Goal: Task Accomplishment & Management: Manage account settings

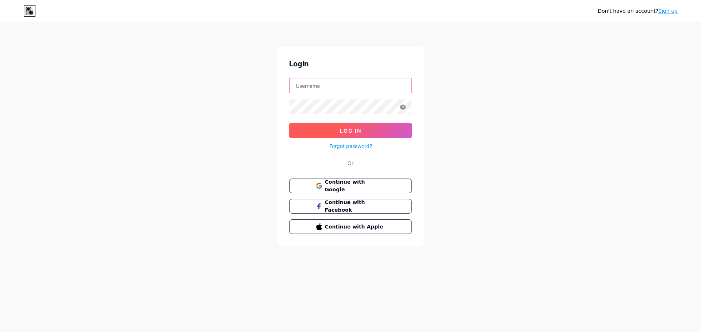
type input "[EMAIL_ADDRESS][DOMAIN_NAME]"
click at [351, 133] on span "Log In" at bounding box center [351, 131] width 22 height 6
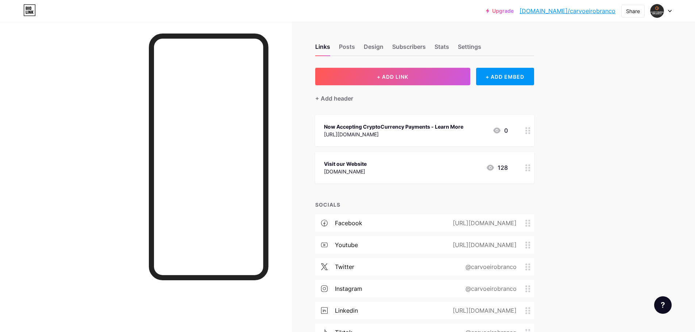
click at [530, 130] on icon at bounding box center [527, 130] width 5 height 7
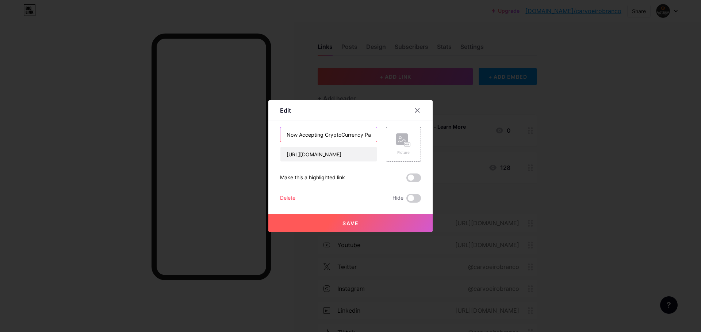
scroll to position [0, 51]
drag, startPoint x: 284, startPoint y: 135, endPoint x: 434, endPoint y: 136, distance: 150.7
click at [434, 136] on div "Edit Content YouTube Play YouTube video without leaving your page. ADD Vimeo Pl…" at bounding box center [350, 166] width 701 height 332
paste input "Antrix e Carvoeiro branco aNUNCIAm A COMPRA DA EMBLEMÁTICA fábrica do inglês, E…"
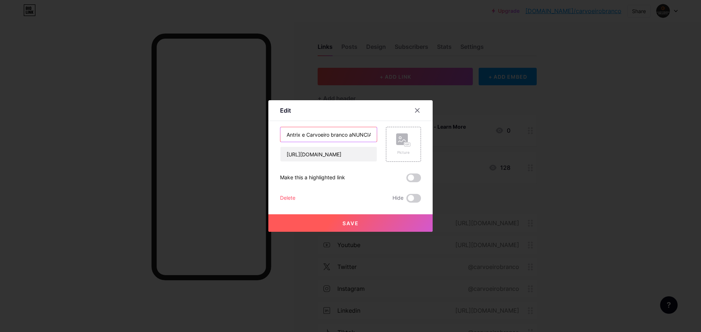
scroll to position [0, 147]
click at [356, 133] on input "Antrix e Carvoeiro branco aNUNCIAm A COMPRA DA EMBLEMÁTICA fábrica do inglês, E…" at bounding box center [328, 134] width 96 height 15
click at [316, 135] on input "Antrix e Carvoeiro branco aNUNCIAm A COMPRA DA EMBLEMÁTICA fábrica do inglês, e…" at bounding box center [328, 134] width 96 height 15
click at [343, 135] on input "Antrix e Carvoeiro branco aNUNCIAm A COMPRA DA EMBLEMÁTICA Fábrica do inglês, e…" at bounding box center [328, 134] width 96 height 15
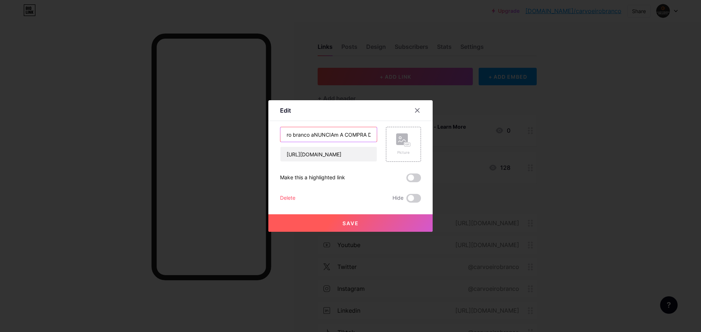
scroll to position [0, 0]
drag, startPoint x: 343, startPoint y: 135, endPoint x: 287, endPoint y: 135, distance: 56.2
click at [287, 135] on input "Antrix e Carvoeiro branco aNUNCIAm A COMPRA DA EMBLEMÁTICA Fábrica do Inglês, e…" at bounding box center [328, 134] width 96 height 15
click at [299, 136] on input "Antrix e Carvoeiro branco aNUNCIAm A COMPRA DA EMBLEMÁTICA Fábrica do Inglês, e…" at bounding box center [328, 134] width 96 height 15
click at [369, 134] on input "Antrix e Carvoeiro branco aNUNCIAm A COMPRA DA EMBLEMÁTICA Fábrica do Inglês, e…" at bounding box center [328, 134] width 96 height 15
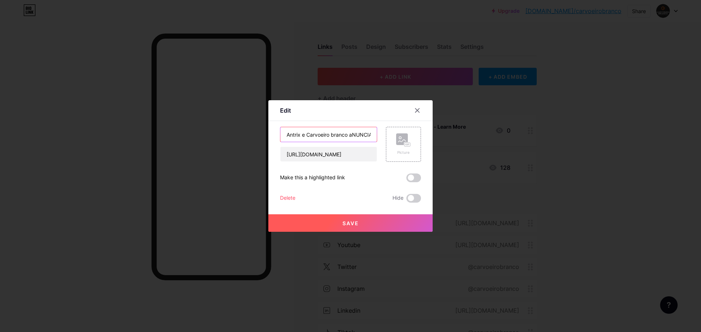
click at [348, 134] on input "Antrix e Carvoeiro branco aNUNCIAm A COMPRA DA EMBLEMÁTICA Fábrica do Inglês, e…" at bounding box center [328, 134] width 96 height 15
click at [332, 135] on input "Antrix e Carvoeiro branco aNUNCIAm A COMPRA DA EMBLEMÁTICA Fábrica do Inglês, e…" at bounding box center [328, 134] width 96 height 15
drag, startPoint x: 351, startPoint y: 134, endPoint x: 366, endPoint y: 134, distance: 15.7
click at [366, 134] on input "Antrix e Carvoeiro Branco aNUNCIAm A COMPRA DA EMBLEMÁTICA Fábrica do Inglês, e…" at bounding box center [328, 134] width 96 height 15
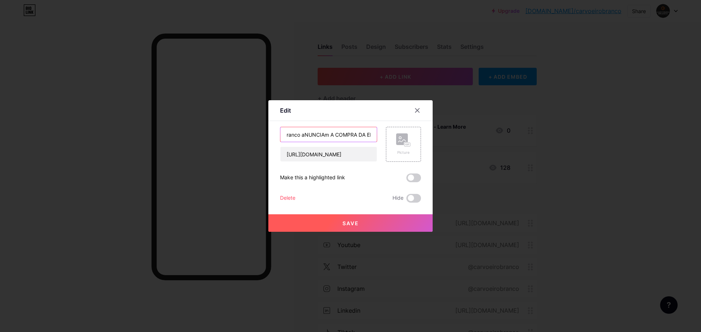
click at [352, 135] on input "Antrix e Carvoeiro Branco aNUNCIAm A COMPRA DA EMBLEMÁTICA Fábrica do Inglês, e…" at bounding box center [328, 134] width 96 height 15
click at [331, 135] on input "Antrix e Carvoeiro Branco aNUNCIAm A COMPRA DA EMBLEMÁTICA Fábrica do Inglês, e…" at bounding box center [328, 134] width 96 height 15
click at [305, 135] on input "Antrix e Carvoeiro Branco aNUNCIAm A COMPRA DA EMBLEMÁTICA Fábrica do Inglês, e…" at bounding box center [328, 134] width 96 height 15
drag, startPoint x: 302, startPoint y: 136, endPoint x: 365, endPoint y: 135, distance: 62.8
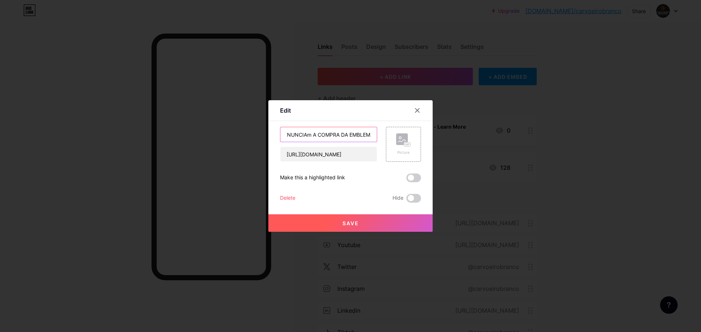
click at [365, 135] on input "Antrix e Carvoeiro Branco aNUNCIAm A COMPRA DA EMBLEMÁTICA Fábrica do Inglês, e…" at bounding box center [328, 134] width 96 height 15
drag, startPoint x: 365, startPoint y: 135, endPoint x: 379, endPoint y: 135, distance: 14.6
click at [379, 135] on div "Antrix e Carvoeiro Branco Anunciam Aquisição da Fábrica do Inglês, em Silves [U…" at bounding box center [350, 144] width 141 height 35
click at [369, 136] on input "Antrix e Carvoeiro Branco Anunciam Aquisição da Fábrica do Inglês, em Silves" at bounding box center [328, 134] width 96 height 15
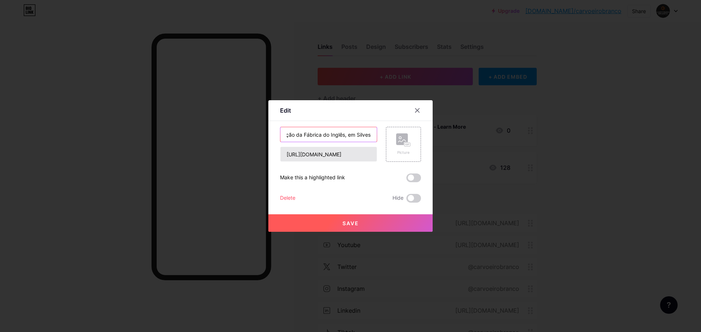
type input "Antrix e Carvoeiro Branco Anunciam Aquisição da Fábrica do Inglês, em Silves"
click at [346, 158] on input "[URL][DOMAIN_NAME]" at bounding box center [328, 154] width 96 height 15
drag, startPoint x: 287, startPoint y: 152, endPoint x: 484, endPoint y: 154, distance: 196.7
click at [484, 154] on div "Edit Content YouTube Play YouTube video without leaving your page. ADD Vimeo Pl…" at bounding box center [350, 166] width 701 height 332
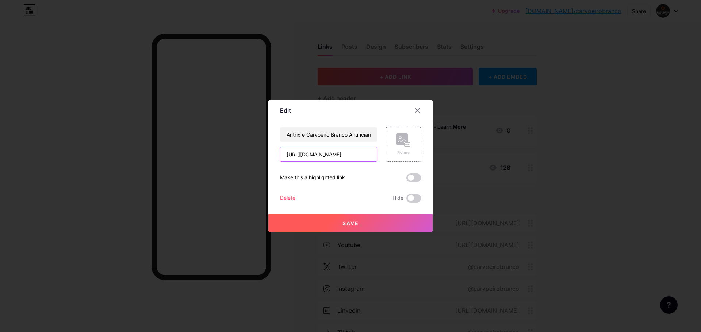
paste input "comunicado_de_imprensa_-_f_brica_do_6efb9e78e49cb2?fr=sZDRhYT"
type input "[URL][DOMAIN_NAME]"
click at [404, 151] on div "Picture" at bounding box center [403, 152] width 15 height 5
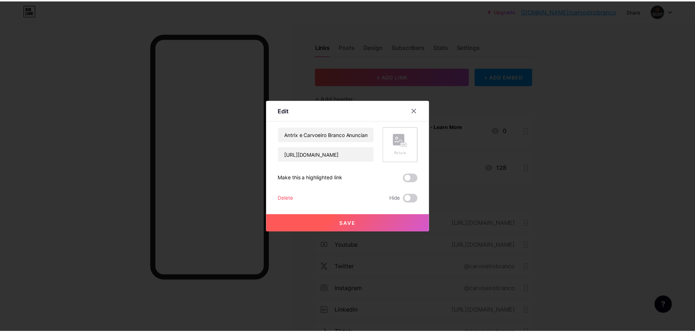
scroll to position [0, 0]
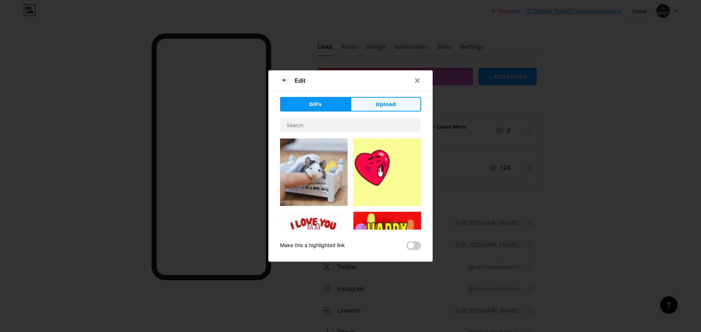
click at [385, 103] on span "Upload" at bounding box center [386, 105] width 20 height 8
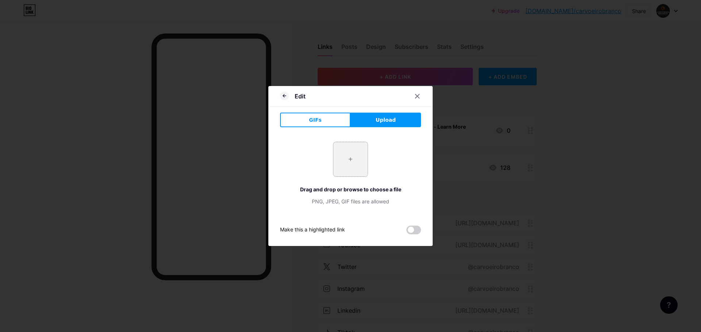
click at [359, 158] on input "file" at bounding box center [350, 159] width 34 height 34
type input "C:\fakepath\Front_Page.jpg"
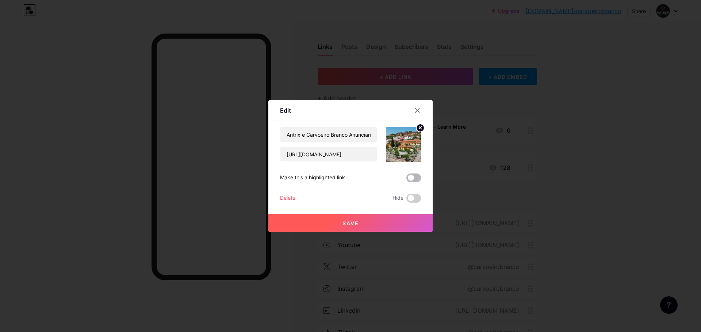
click at [417, 178] on span at bounding box center [413, 178] width 15 height 9
click at [406, 180] on input "checkbox" at bounding box center [406, 180] width 0 height 0
click at [346, 220] on span "Save" at bounding box center [350, 223] width 16 height 6
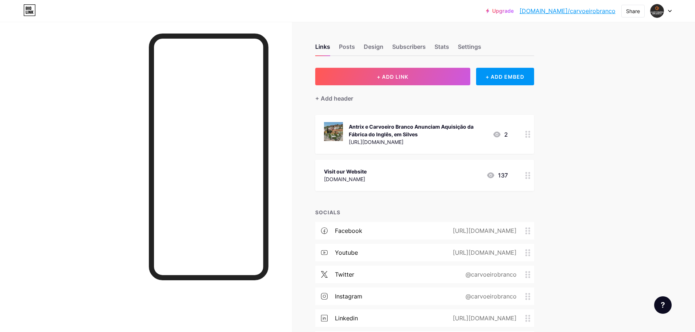
click at [530, 178] on icon at bounding box center [527, 175] width 5 height 7
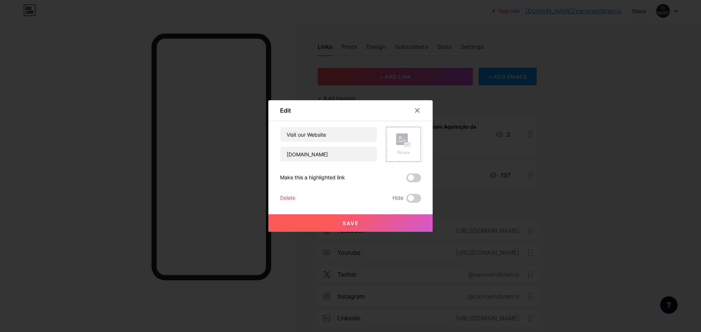
click at [577, 164] on div at bounding box center [350, 166] width 701 height 332
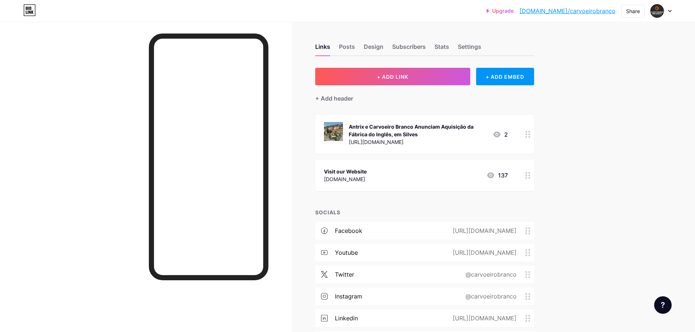
click at [530, 132] on circle at bounding box center [529, 132] width 2 height 2
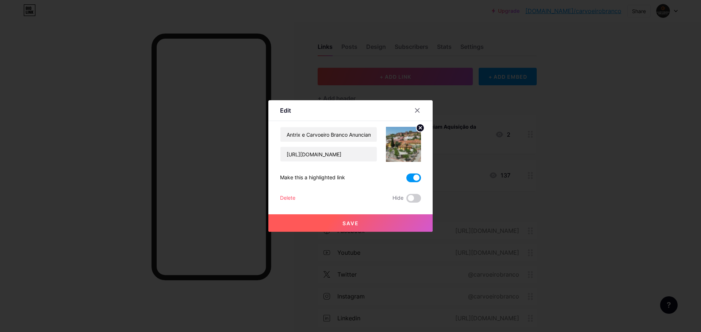
click at [419, 110] on icon at bounding box center [417, 111] width 6 height 6
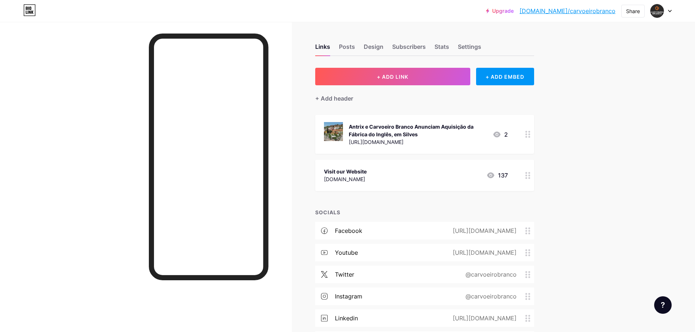
click at [527, 133] on div at bounding box center [528, 134] width 12 height 39
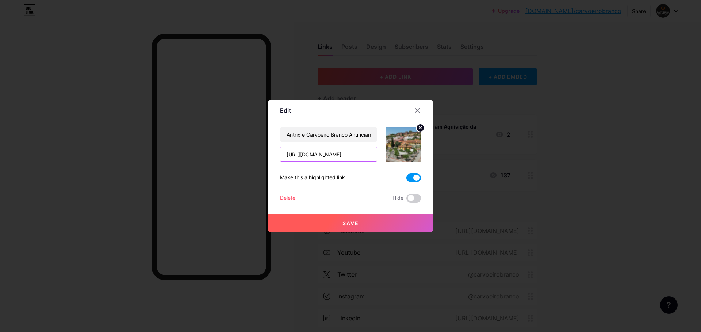
click at [343, 155] on input "[URL][DOMAIN_NAME]" at bounding box center [328, 154] width 96 height 15
click at [342, 135] on input "Antrix e Carvoeiro Branco Anunciam Aquisição da Fábrica do Inglês, em Silves" at bounding box center [328, 134] width 96 height 15
drag, startPoint x: 350, startPoint y: 136, endPoint x: 363, endPoint y: 135, distance: 13.1
click at [363, 135] on input "Antrix e Carvoeiro Branco Anunciam Aquisição da Fábrica do Inglês, em Silves" at bounding box center [328, 134] width 96 height 15
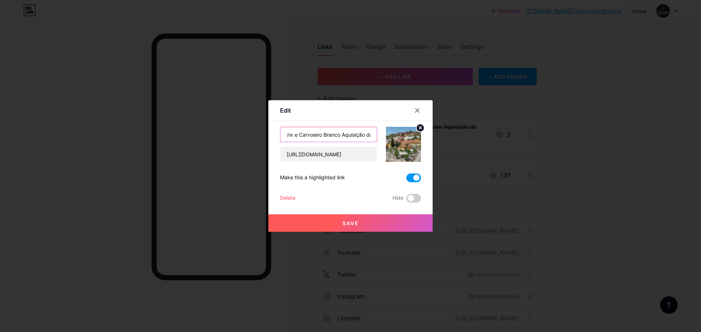
click at [365, 136] on input "Antrix e Carvoeiro Branco Aquisição da Fábrica do Inglês, em Silves" at bounding box center [328, 134] width 96 height 15
click at [351, 132] on input "Antrix e Carvoeiro Branco Aquirem Fábrica do Inglês, em Silves" at bounding box center [328, 134] width 96 height 15
click at [347, 135] on input "Antrix e Carvoeiro Branco Aquirem Fábrica do Inglês, em Silves" at bounding box center [328, 134] width 96 height 15
type input "Antrix e Carvoeiro Branco Adquirem Fábrica do Inglês, em Silves"
click at [353, 222] on span "Save" at bounding box center [350, 223] width 16 height 6
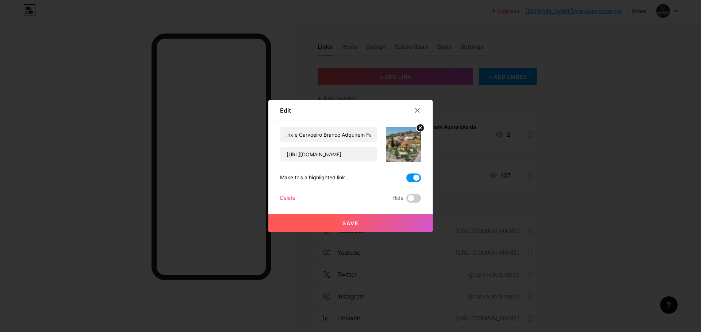
scroll to position [0, 0]
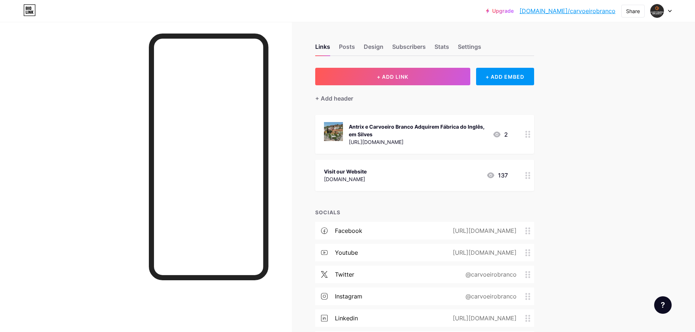
click at [531, 133] on icon at bounding box center [527, 134] width 5 height 7
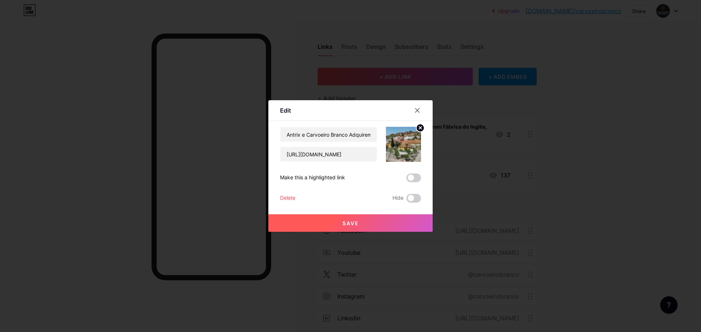
click at [417, 131] on icon at bounding box center [420, 128] width 9 height 9
click at [349, 225] on span "Save" at bounding box center [350, 223] width 16 height 6
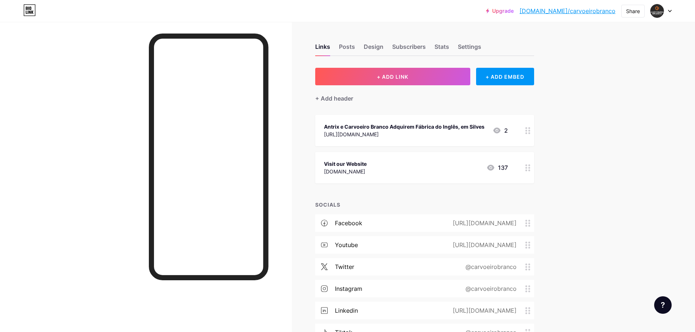
click at [528, 129] on icon at bounding box center [527, 130] width 5 height 7
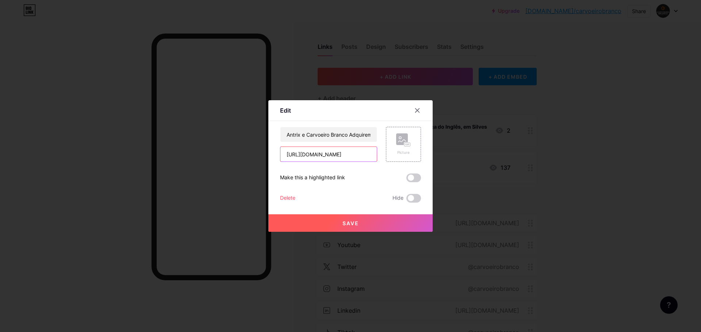
click at [364, 151] on input "[URL][DOMAIN_NAME]" at bounding box center [328, 154] width 96 height 15
click at [366, 154] on input "[URL][DOMAIN_NAME]" at bounding box center [328, 154] width 96 height 15
drag, startPoint x: 364, startPoint y: 134, endPoint x: 379, endPoint y: 137, distance: 14.9
click at [379, 137] on div "Antrix e Carvoeiro Branco Adquirem Fábrica do Inglês, em Silves [URL][DOMAIN_NA…" at bounding box center [350, 144] width 141 height 35
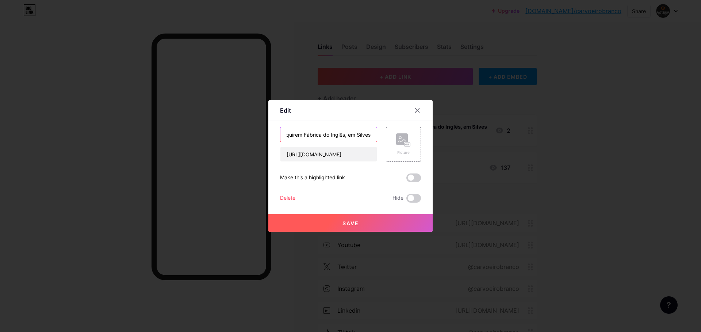
click at [355, 134] on input "Antrix e Carvoeiro Branco Adquirem Fábrica do Inglês, em Silves" at bounding box center [328, 134] width 96 height 15
click at [354, 134] on input "Antrix e Carvoeiro Branco Adquirem Fábrica do Inglês, em Silves" at bounding box center [328, 134] width 96 height 15
click at [356, 134] on input "Antrix e Carvoeiro Branco Adquirem Fábrica do Inglês, em Silves" at bounding box center [328, 134] width 96 height 15
drag, startPoint x: 363, startPoint y: 135, endPoint x: 367, endPoint y: 135, distance: 4.0
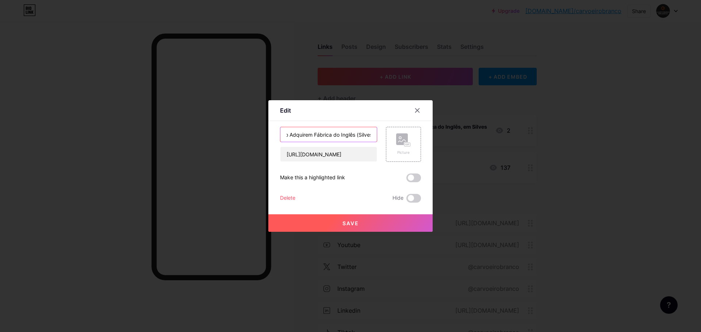
click at [363, 135] on input "Antrix e Carvoeiro Branco Adquirem Fábrica do Inglês (Silves" at bounding box center [328, 134] width 96 height 15
click at [369, 135] on input "Antrix e Carvoeiro Branco Adquirem Fábrica do Inglês (Silves" at bounding box center [328, 134] width 96 height 15
type input "Antrix e Carvoeiro Branco Adquirem Fábrica do Inglês (Silves)"
click at [337, 223] on button "Save" at bounding box center [350, 224] width 164 height 18
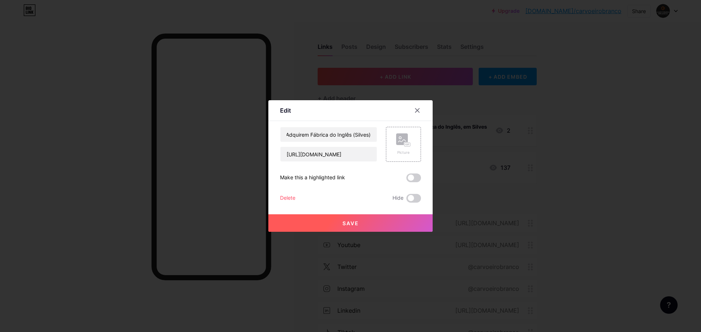
scroll to position [0, 0]
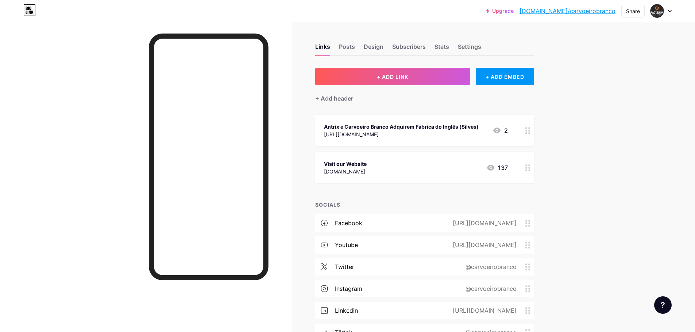
click at [530, 131] on icon at bounding box center [527, 130] width 5 height 7
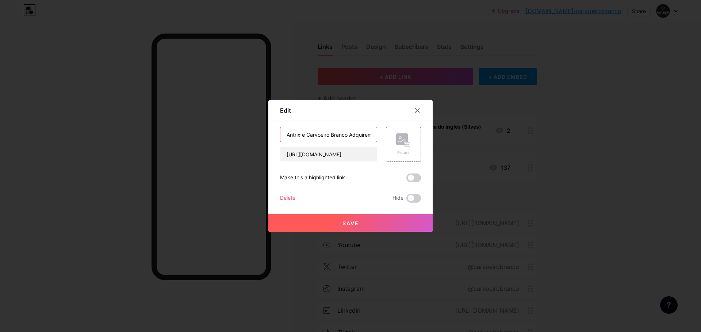
scroll to position [0, 65]
drag, startPoint x: 347, startPoint y: 135, endPoint x: 388, endPoint y: 136, distance: 40.5
click at [388, 136] on div "Antrix e Carvoeiro Branco Adquirem Fábrica do Inglês (Silves) [URL][DOMAIN_NAME…" at bounding box center [350, 144] width 141 height 35
click at [352, 135] on input "Antrix e Carvoeiro Branco Adquirem Fábrica do Inglês (Silves)" at bounding box center [328, 134] width 96 height 15
drag, startPoint x: 352, startPoint y: 135, endPoint x: 378, endPoint y: 133, distance: 26.0
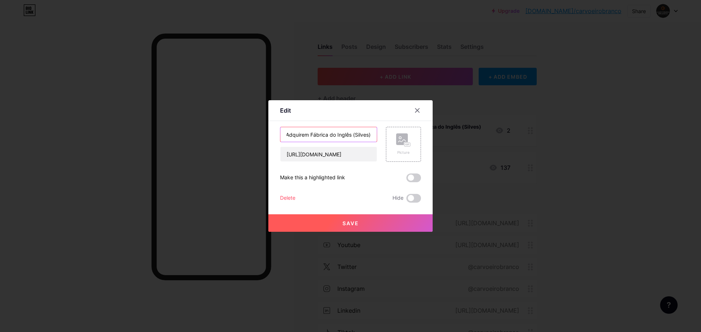
click at [378, 133] on div "Antrix e Carvoeiro Branco Adquirem Fábrica do Inglês (Silves) [URL][DOMAIN_NAME…" at bounding box center [350, 144] width 141 height 35
type input "Antrix e Carvoeiro Branco Adquirem Fábrica do Inglês"
click at [355, 222] on span "Save" at bounding box center [350, 223] width 16 height 6
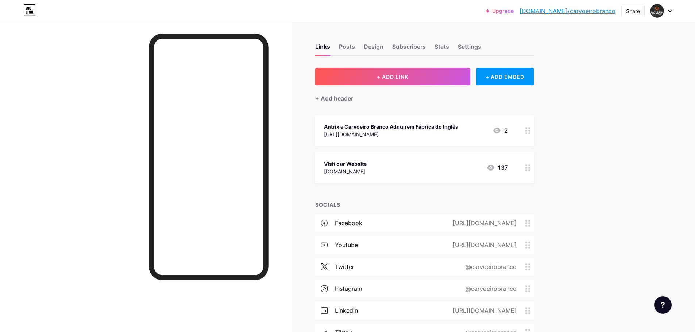
click at [527, 165] on circle at bounding box center [526, 166] width 2 height 2
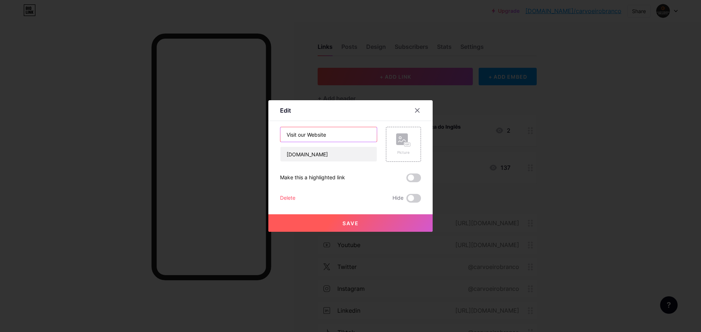
click at [330, 136] on input "Visit our Website" at bounding box center [328, 134] width 96 height 15
type input "Visit our Website | Visite o nosso Website"
click at [350, 226] on span "Save" at bounding box center [350, 223] width 16 height 6
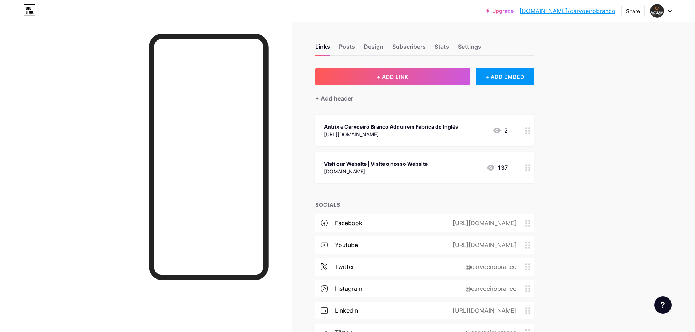
click at [529, 166] on icon at bounding box center [527, 168] width 5 height 7
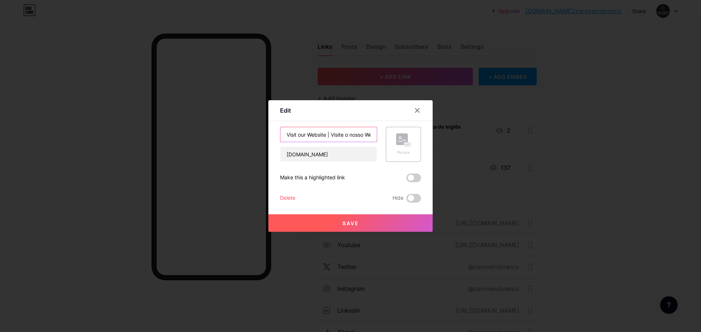
click at [357, 139] on input "Visit our Website | Visite o nosso Website" at bounding box center [328, 134] width 96 height 15
drag, startPoint x: 350, startPoint y: 135, endPoint x: 365, endPoint y: 135, distance: 14.2
click at [365, 135] on input "Visit our Website | Visite o nosso Website" at bounding box center [328, 134] width 96 height 15
click at [348, 133] on input "Visit our Website | Visite o nosso Website" at bounding box center [328, 134] width 96 height 15
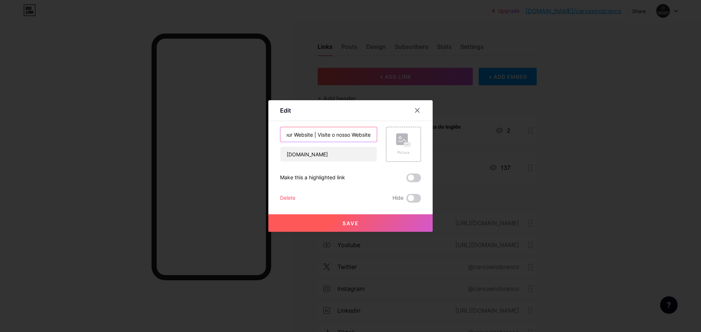
click at [350, 136] on input "Visit our Website | Visite o nosso Website" at bounding box center [328, 134] width 96 height 15
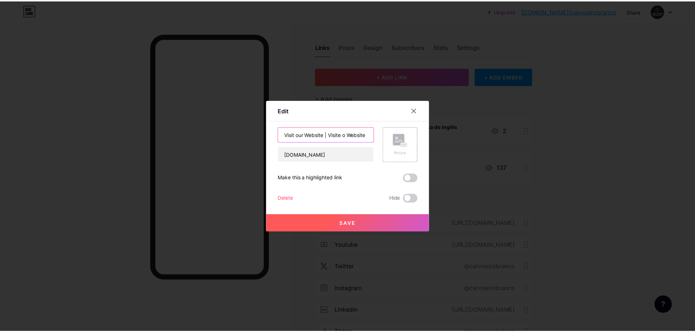
scroll to position [0, 0]
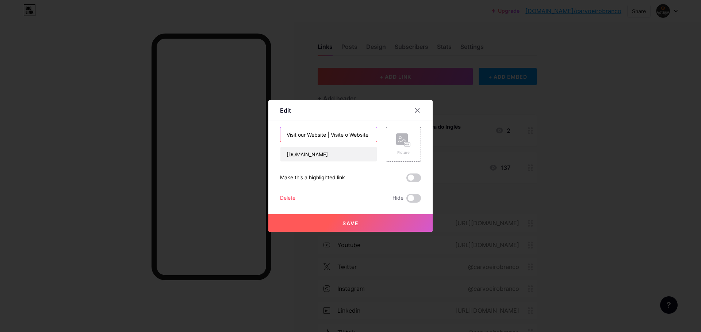
type input "Visit our Website | Visite o Website"
click at [362, 222] on button "Save" at bounding box center [350, 224] width 164 height 18
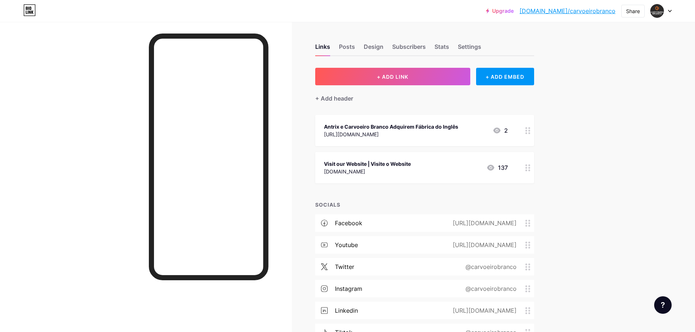
click at [531, 165] on icon at bounding box center [527, 168] width 5 height 7
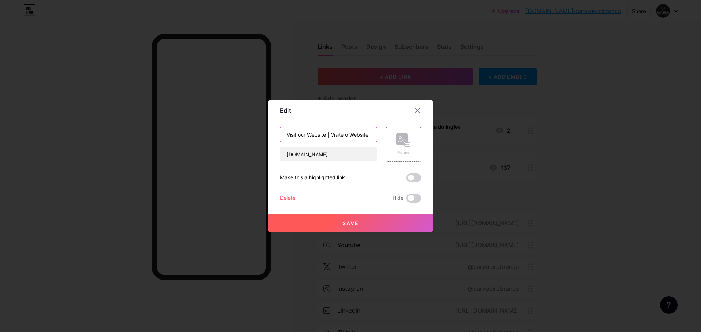
click at [370, 135] on input "Visit our Website | Visite o Website" at bounding box center [328, 134] width 96 height 15
click at [352, 134] on input "Visit our Website | Visite o Website" at bounding box center [328, 134] width 96 height 15
type input "Visit our Website | Visite o nosso Website"
click at [417, 106] on div at bounding box center [417, 110] width 13 height 13
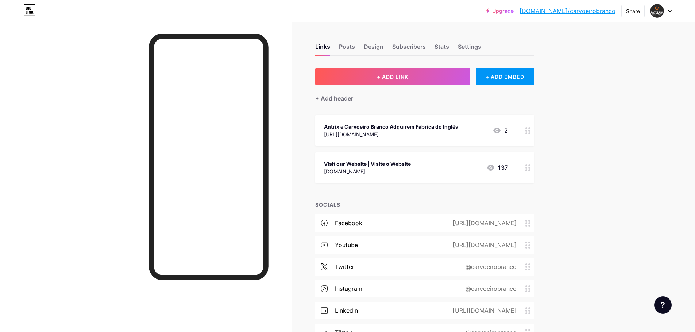
click at [651, 190] on div "Upgrade [DOMAIN_NAME]/carvoe... [DOMAIN_NAME]/carvoeirobranco Share Switch acco…" at bounding box center [347, 200] width 695 height 400
click at [380, 45] on div "Design" at bounding box center [374, 48] width 20 height 13
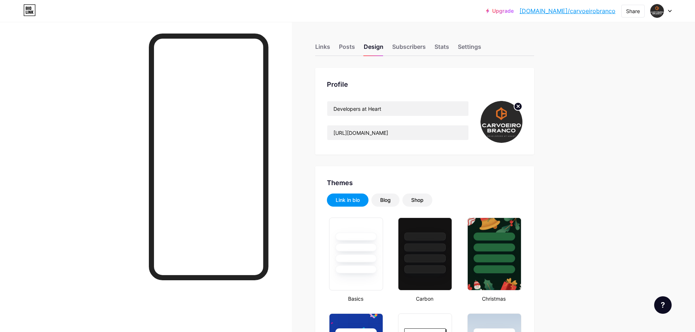
type input "#2b2926"
type input "#ffffff"
click at [391, 199] on div "Blog" at bounding box center [385, 200] width 11 height 7
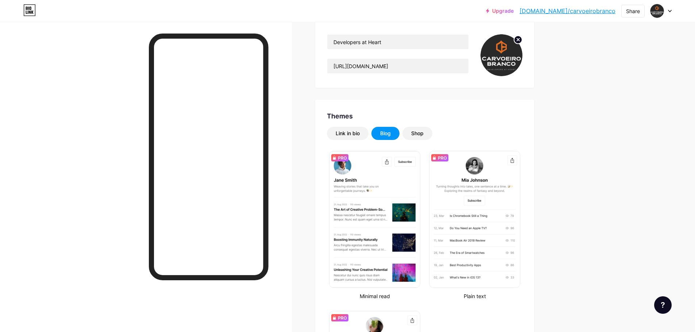
scroll to position [146, 0]
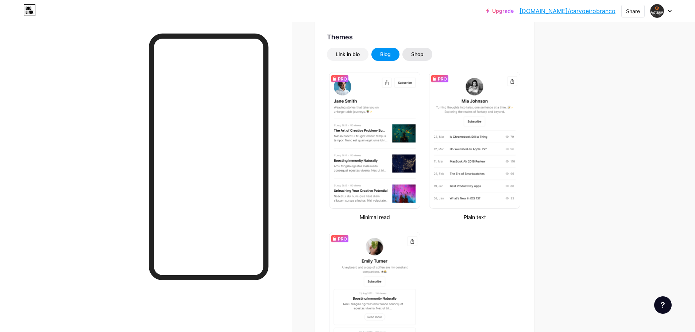
click at [419, 56] on div "Shop" at bounding box center [417, 54] width 12 height 7
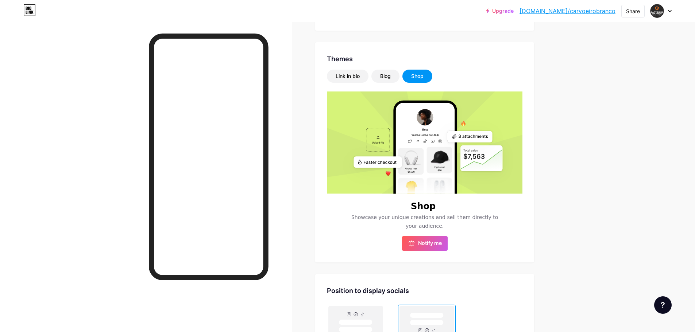
scroll to position [91, 0]
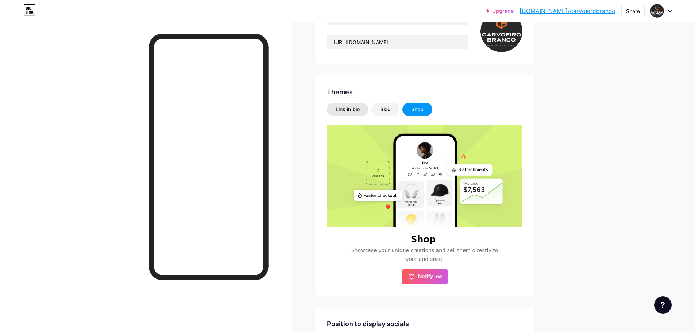
click at [352, 113] on div "Link in bio" at bounding box center [348, 109] width 42 height 13
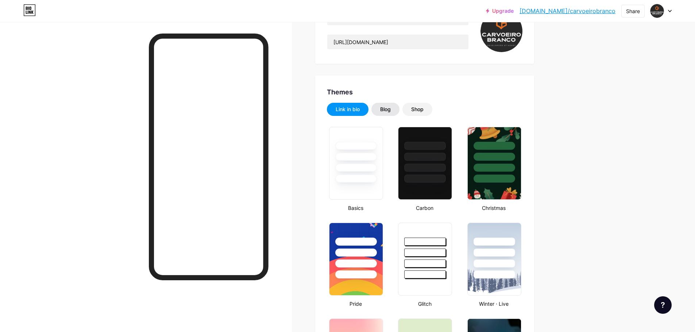
click at [383, 108] on div "Blog" at bounding box center [385, 109] width 28 height 13
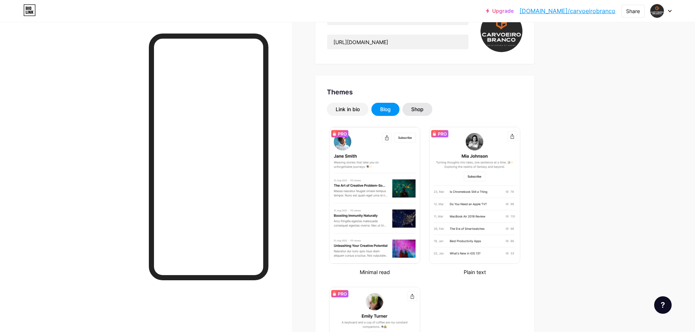
click at [418, 109] on div "Shop" at bounding box center [417, 109] width 12 height 7
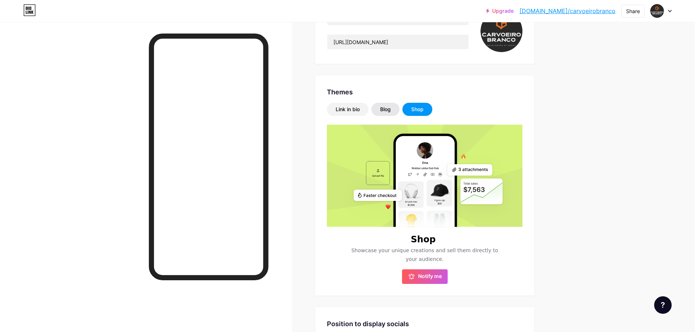
drag, startPoint x: 370, startPoint y: 113, endPoint x: 377, endPoint y: 113, distance: 6.9
click at [376, 113] on div "Link in bio Blog Shop" at bounding box center [425, 109] width 196 height 13
click at [382, 112] on div "Blog" at bounding box center [385, 109] width 28 height 13
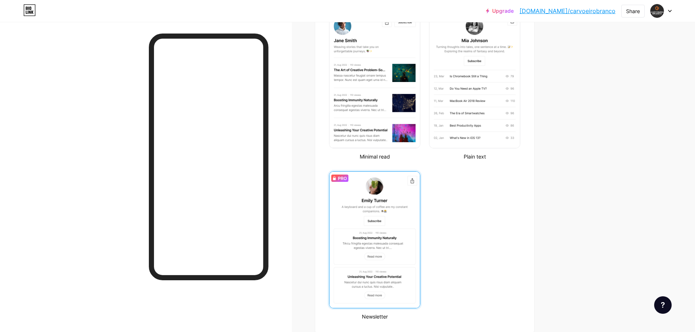
scroll to position [24, 0]
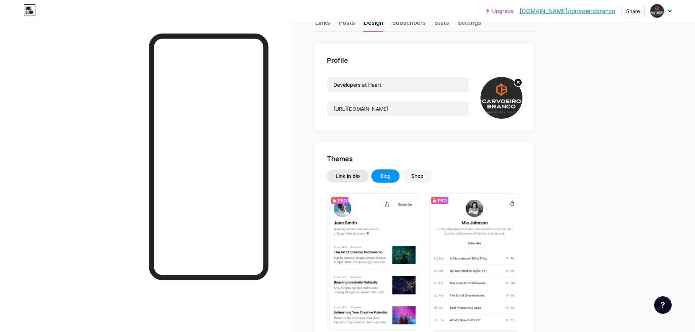
click at [358, 178] on div "Link in bio" at bounding box center [348, 176] width 24 height 7
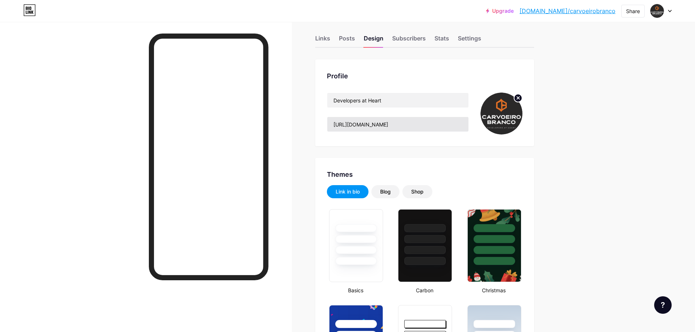
scroll to position [0, 0]
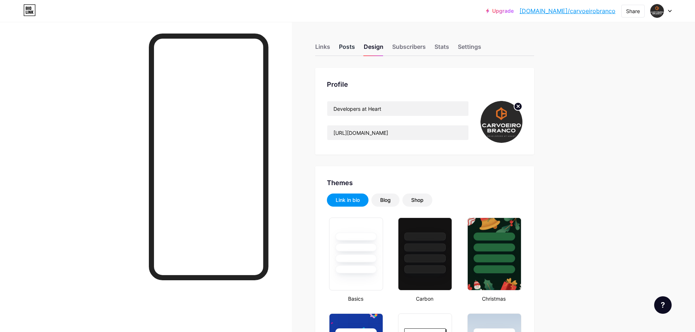
click at [354, 52] on div "Posts" at bounding box center [347, 48] width 16 height 13
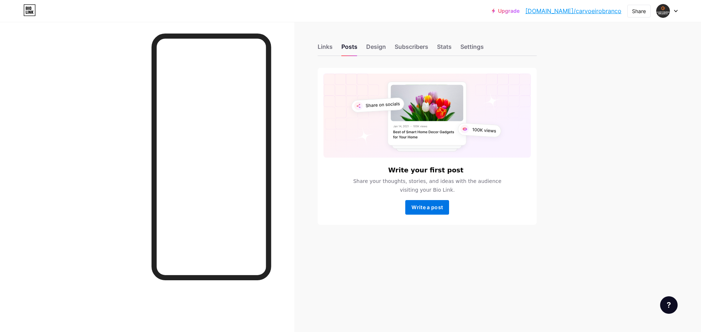
click at [437, 212] on button "Write a post" at bounding box center [427, 207] width 44 height 15
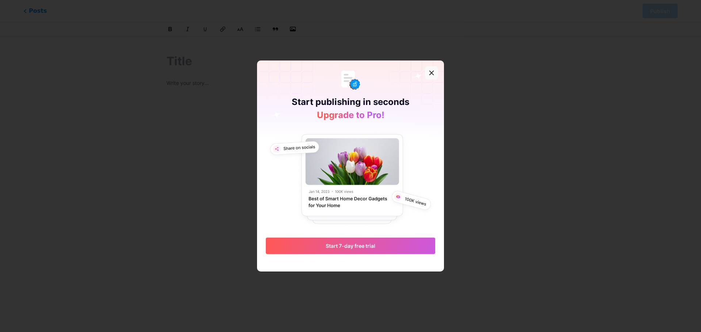
click at [437, 69] on div at bounding box center [431, 72] width 13 height 13
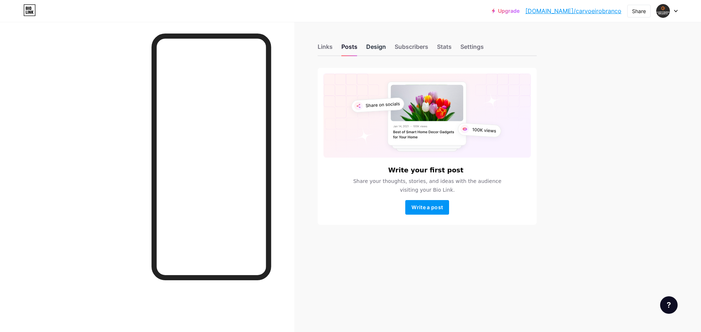
click at [373, 53] on div "Design" at bounding box center [376, 48] width 20 height 13
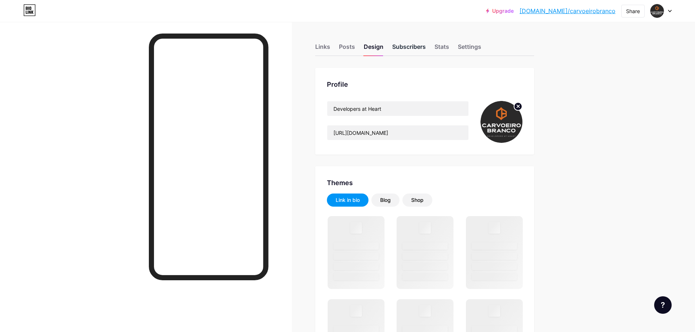
click at [409, 46] on div "Subscribers" at bounding box center [409, 48] width 34 height 13
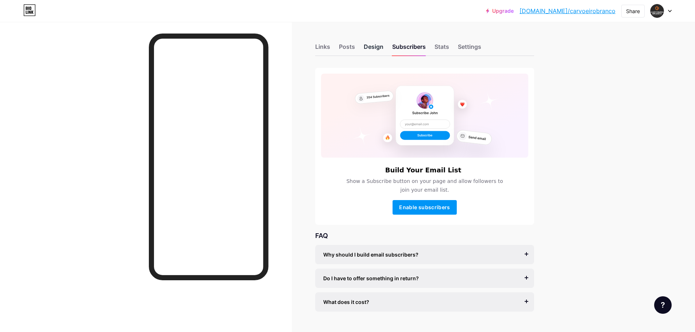
click at [382, 45] on div "Design" at bounding box center [374, 48] width 20 height 13
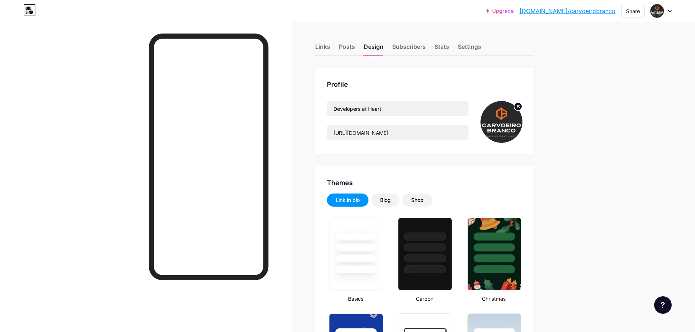
type input "#2b2926"
type input "#ffffff"
click at [398, 50] on div "Subscribers" at bounding box center [409, 48] width 34 height 13
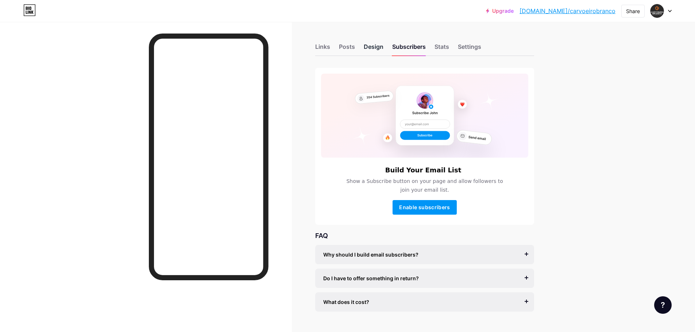
click at [369, 49] on div "Design" at bounding box center [374, 48] width 20 height 13
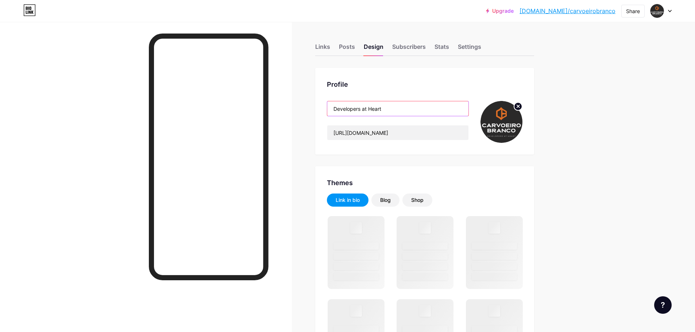
drag, startPoint x: 407, startPoint y: 110, endPoint x: 318, endPoint y: 104, distance: 88.5
click at [318, 104] on div "Profile Developers at Heart [URL][DOMAIN_NAME]" at bounding box center [424, 111] width 219 height 87
type input "R"
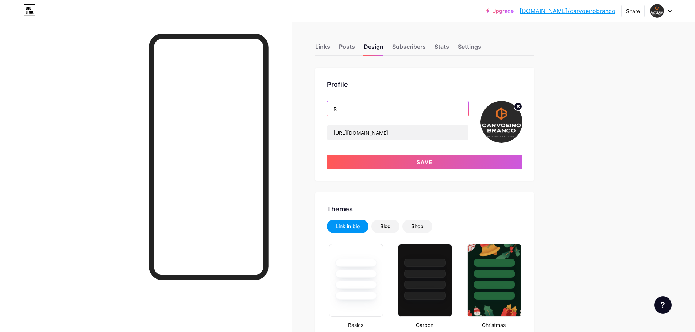
type input "#2b2926"
type input "#ffffff"
type input "Real Estate From the Source"
click at [410, 43] on div "Subscribers" at bounding box center [409, 48] width 34 height 13
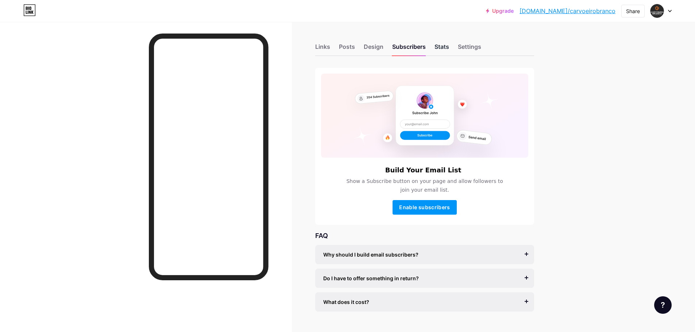
click at [440, 49] on div "Stats" at bounding box center [442, 48] width 15 height 13
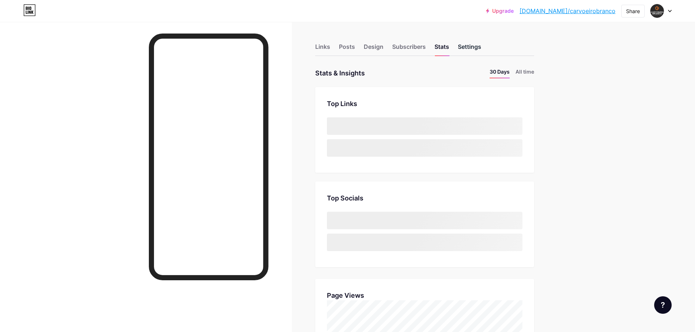
scroll to position [332, 695]
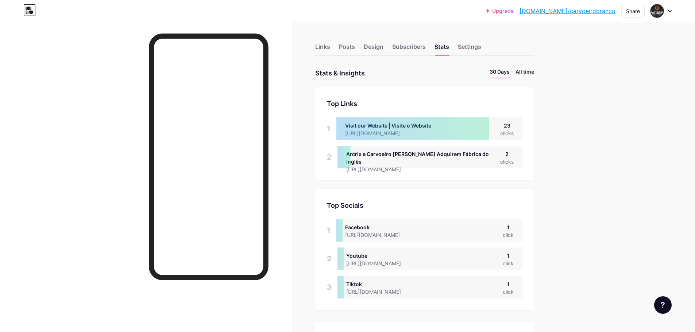
scroll to position [332, 695]
click at [476, 49] on div "Settings" at bounding box center [469, 48] width 23 height 13
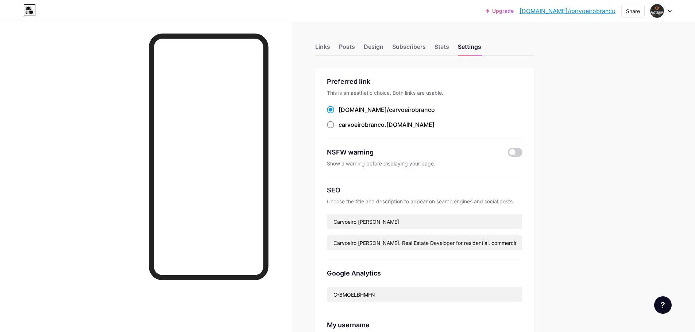
click at [347, 126] on span "carvoeirobranco" at bounding box center [362, 124] width 46 height 7
click at [343, 129] on input "carvoeirobranco .bio.link" at bounding box center [341, 131] width 5 height 5
radio input "true"
click at [354, 111] on div "bio.link/ carvoeirobranco" at bounding box center [387, 109] width 96 height 9
click at [343, 114] on input "bio.link/ carvoeirobranco" at bounding box center [341, 116] width 5 height 5
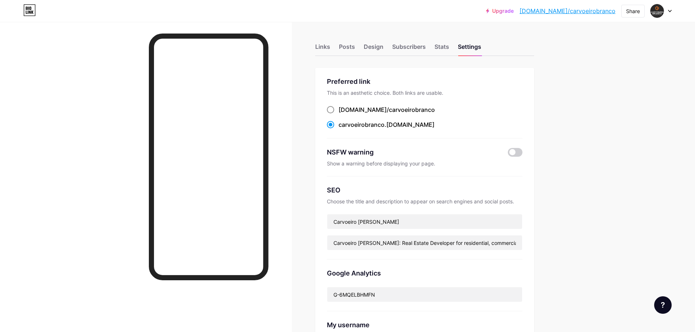
radio input "true"
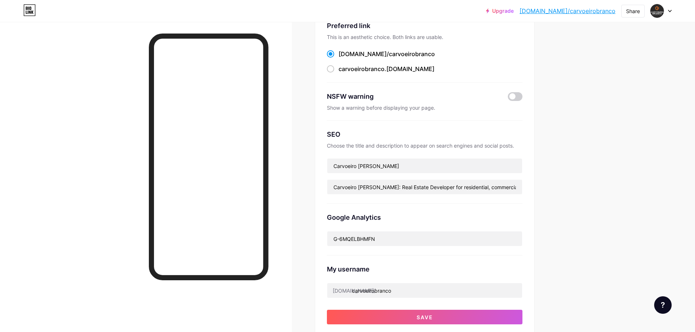
scroll to position [73, 0]
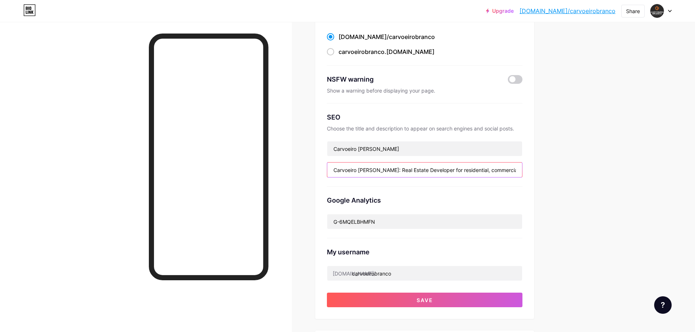
click at [396, 169] on input "Carvoeiro Branco: Real Estate Developer for residential, commercial, tourist ma…" at bounding box center [424, 170] width 195 height 15
click at [434, 171] on input "Carvoeiro Branco: Real Estate Developer for residential, commercial, tourist ma…" at bounding box center [424, 170] width 195 height 15
click at [562, 173] on div "Links Posts Design Subscribers Stats Settings Preferred link This is an aesthet…" at bounding box center [282, 239] width 565 height 581
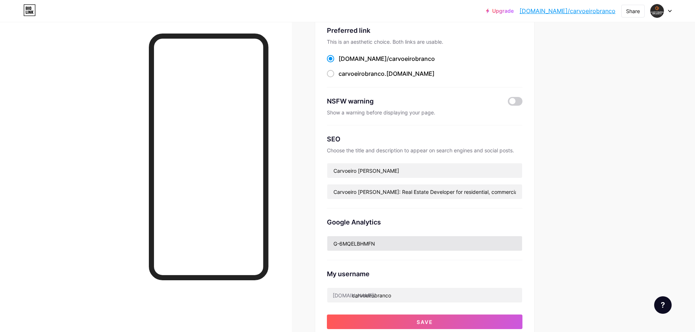
scroll to position [0, 0]
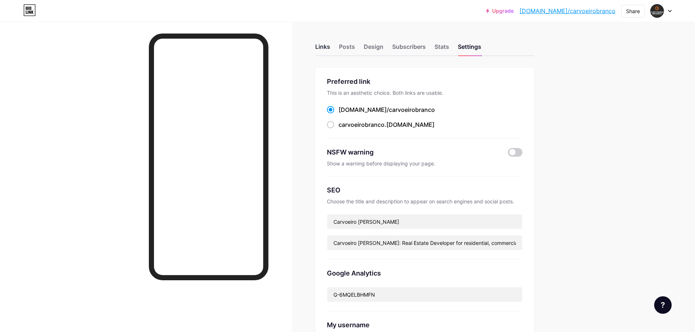
click at [328, 54] on div "Links" at bounding box center [322, 48] width 15 height 13
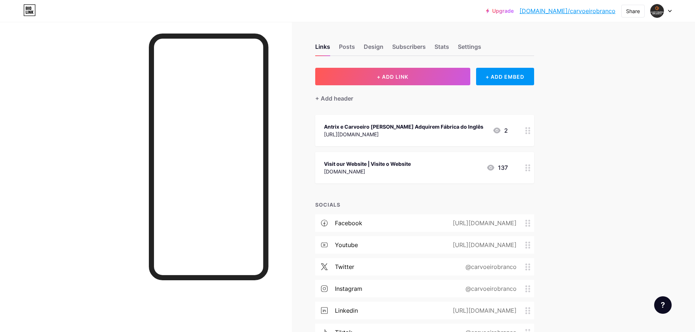
click at [662, 88] on div "Upgrade [DOMAIN_NAME]/carvoe... [DOMAIN_NAME]/carvoeirobranco Share Switch acco…" at bounding box center [347, 200] width 695 height 400
